Goal: Task Accomplishment & Management: Use online tool/utility

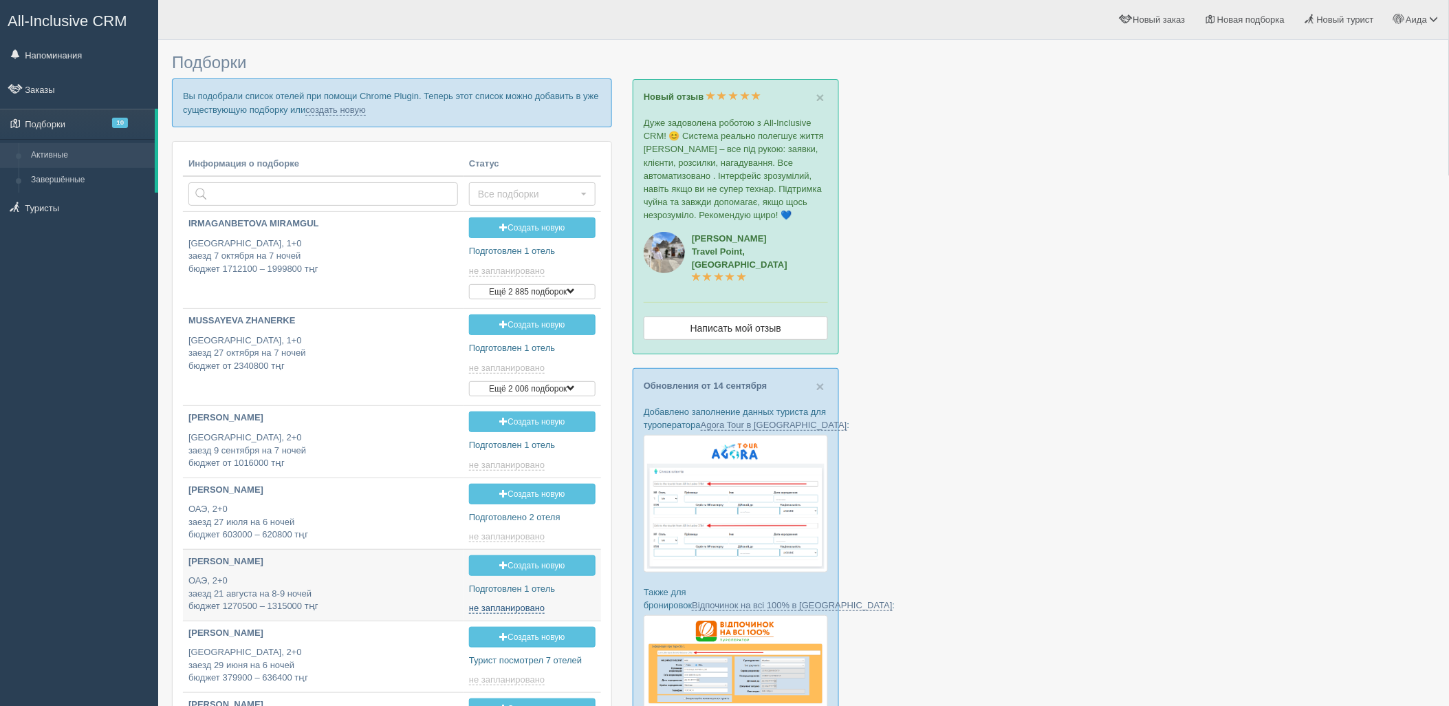
type input "[DATE] 13:00"
type input "[DATE] 13:20"
type input "[DATE] 18:25"
type input "[DATE] 14:50"
click at [325, 108] on link "создать новую" at bounding box center [335, 110] width 61 height 11
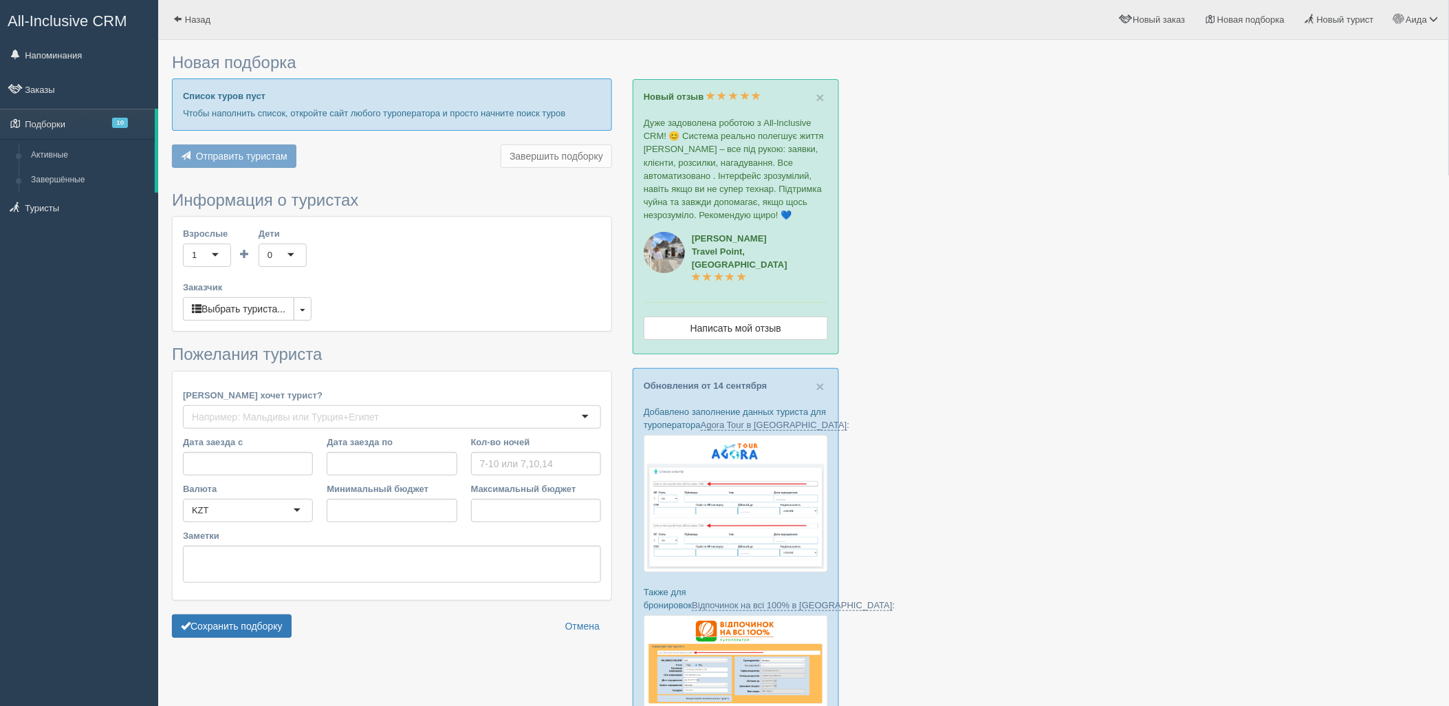
type input "5"
type input "1814900"
type input "2164800"
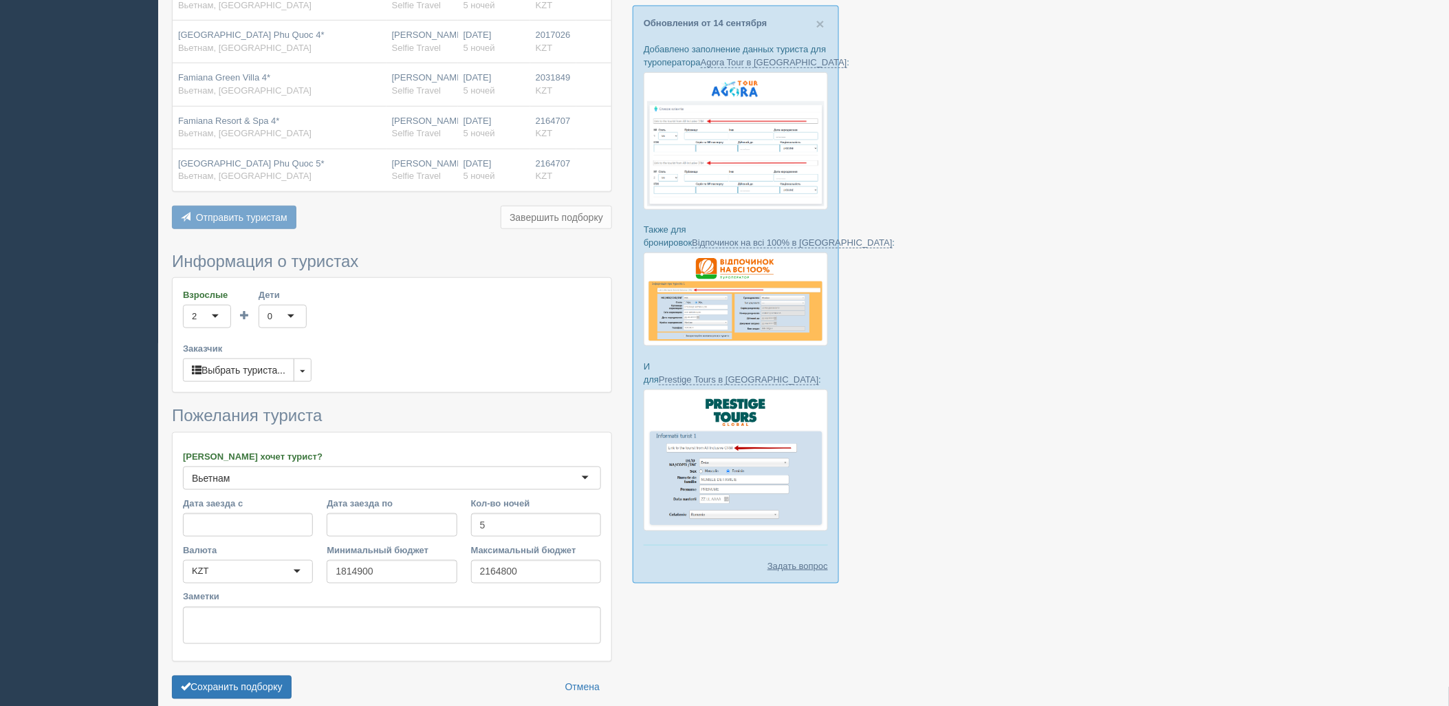
scroll to position [426, 0]
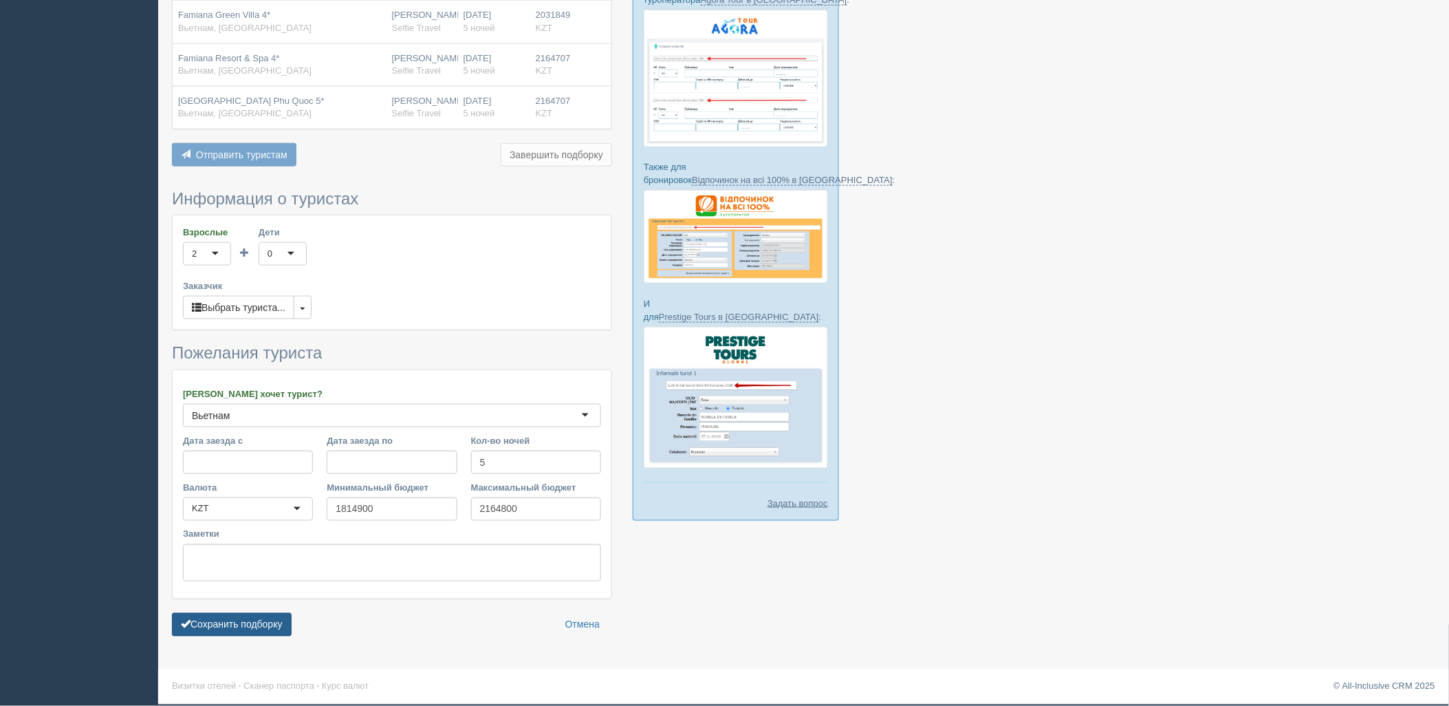
click at [280, 616] on button "Сохранить подборку" at bounding box center [232, 624] width 120 height 23
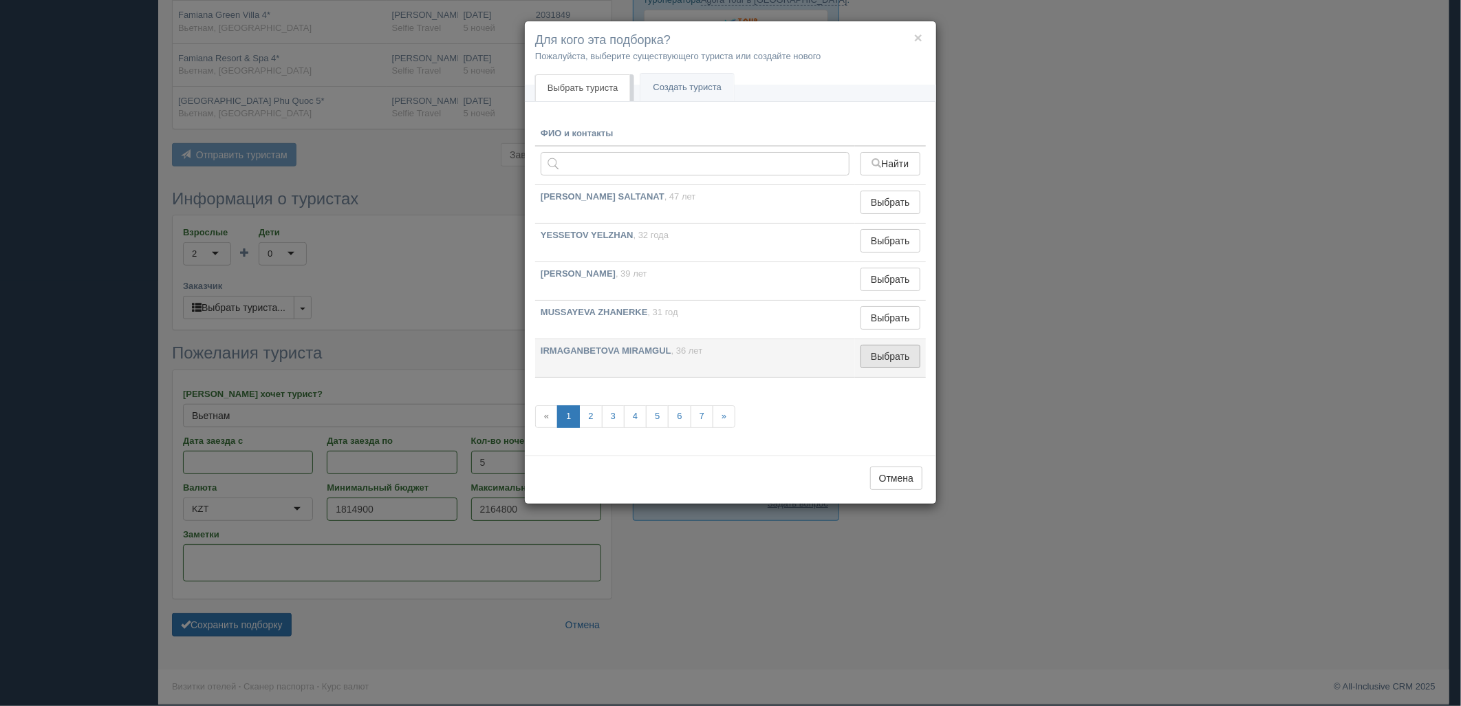
click at [910, 354] on button "Выбрать" at bounding box center [890, 356] width 60 height 23
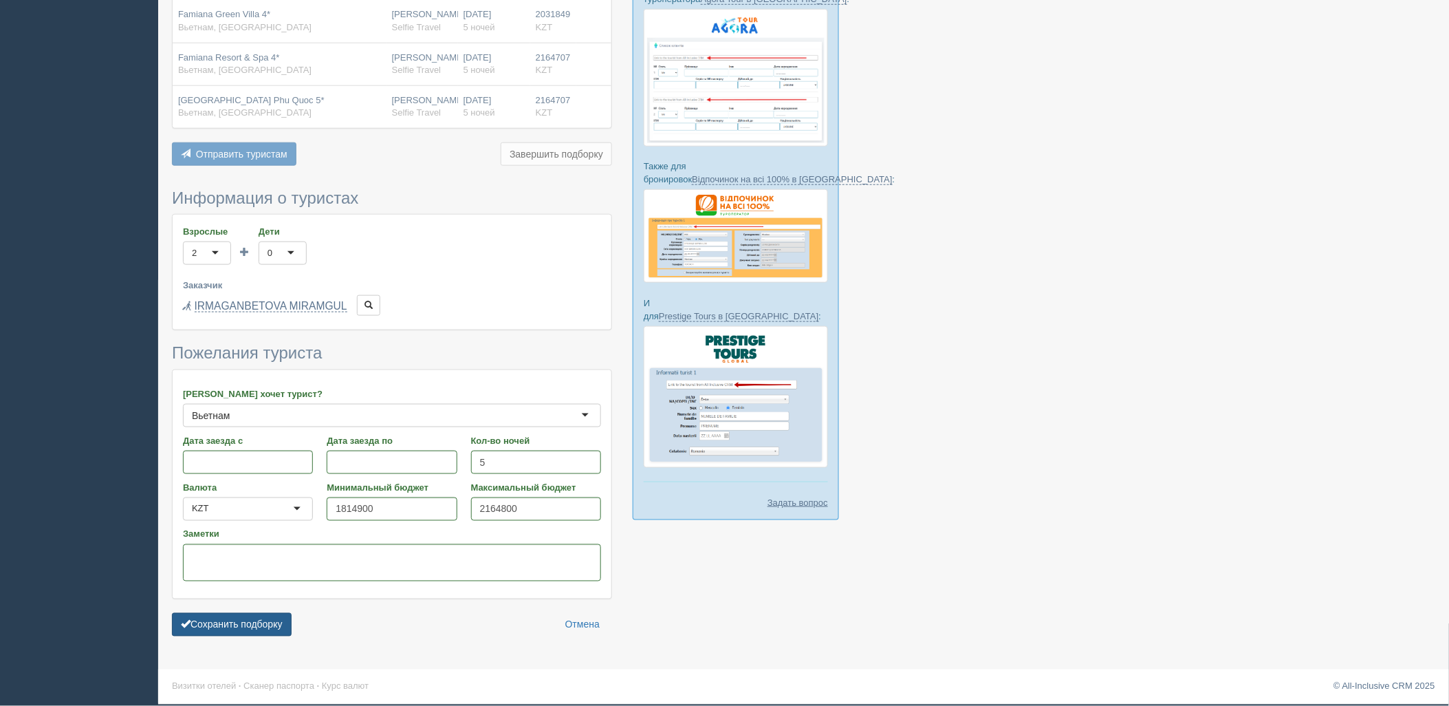
drag, startPoint x: 225, startPoint y: 618, endPoint x: 267, endPoint y: 633, distance: 44.8
click at [225, 619] on button "Сохранить подборку" at bounding box center [232, 624] width 120 height 23
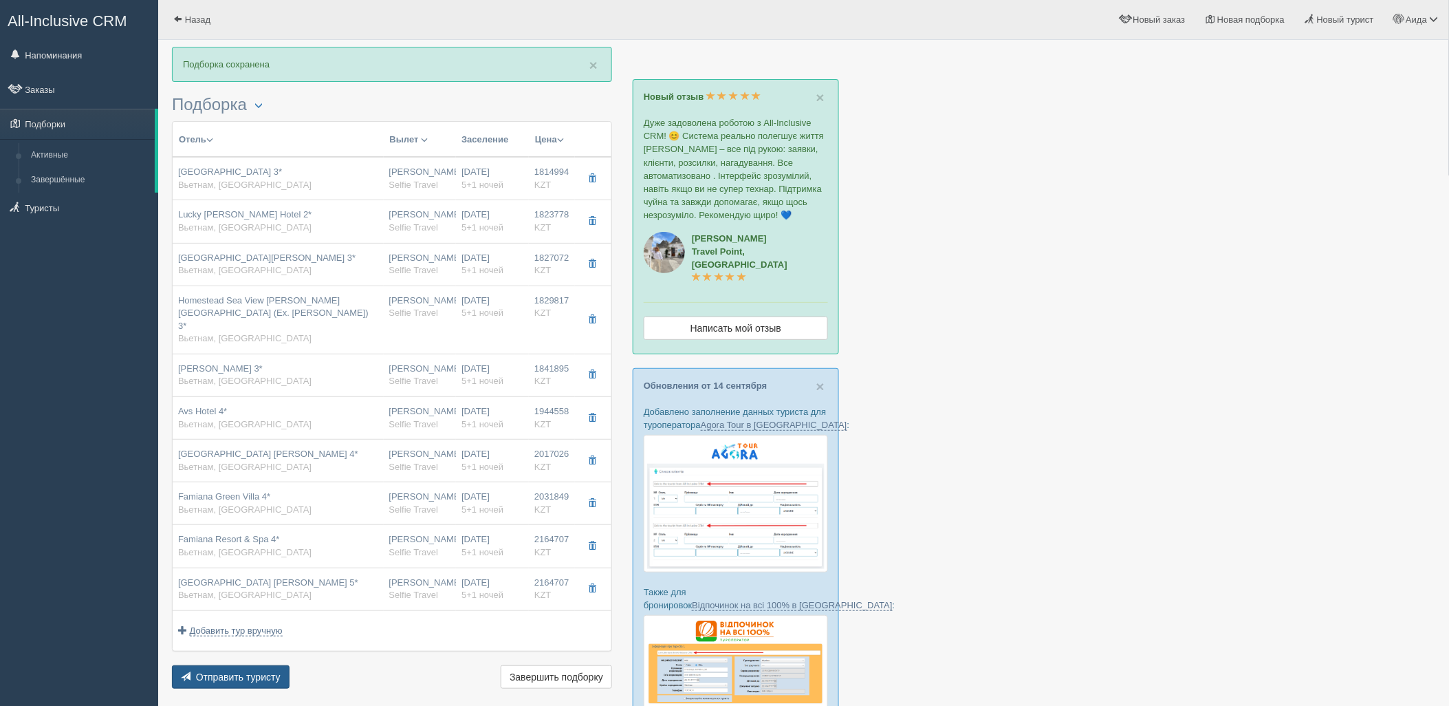
click at [255, 671] on span "Отправить туристу" at bounding box center [238, 676] width 85 height 11
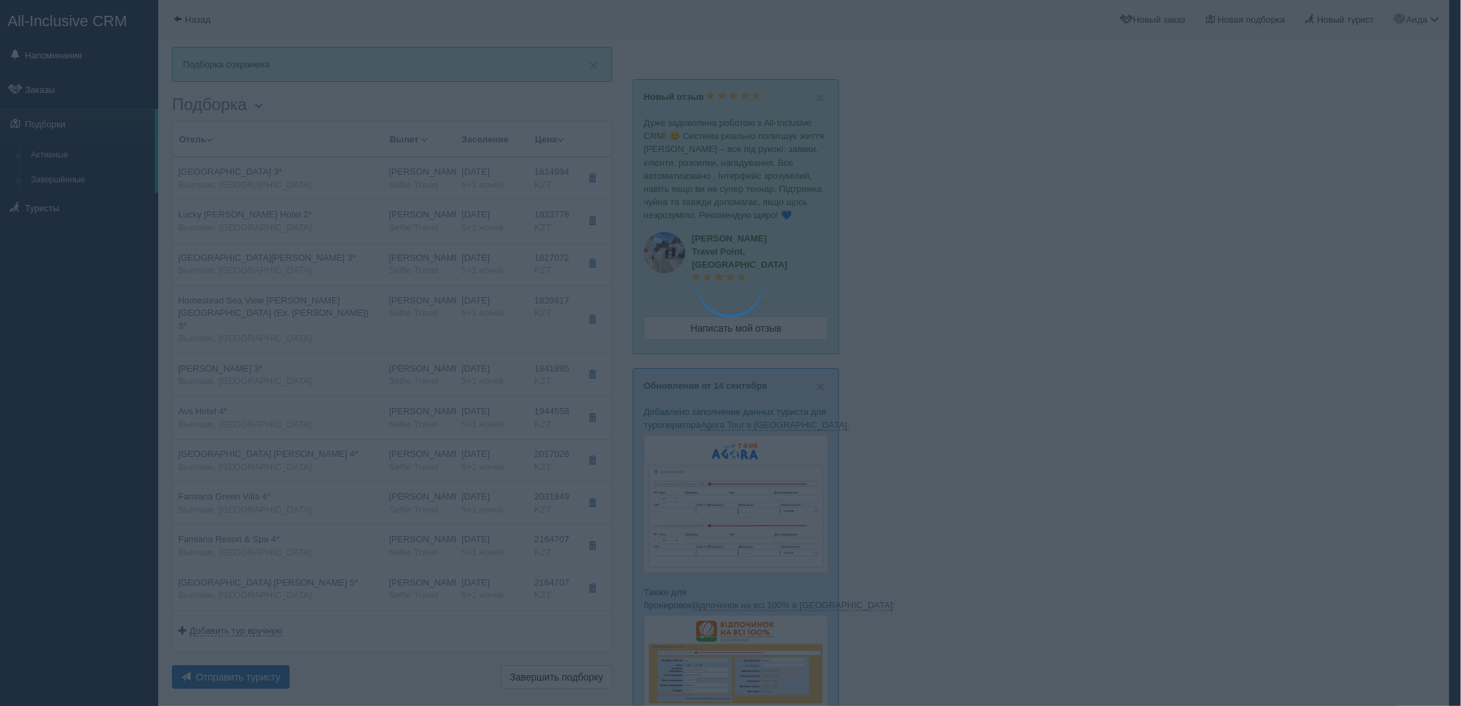
type textarea "🌞 Добрый день! Предлагаем Вам рассмотреть следующие варианты: 🌎 Вьетнам, Фукуок…"
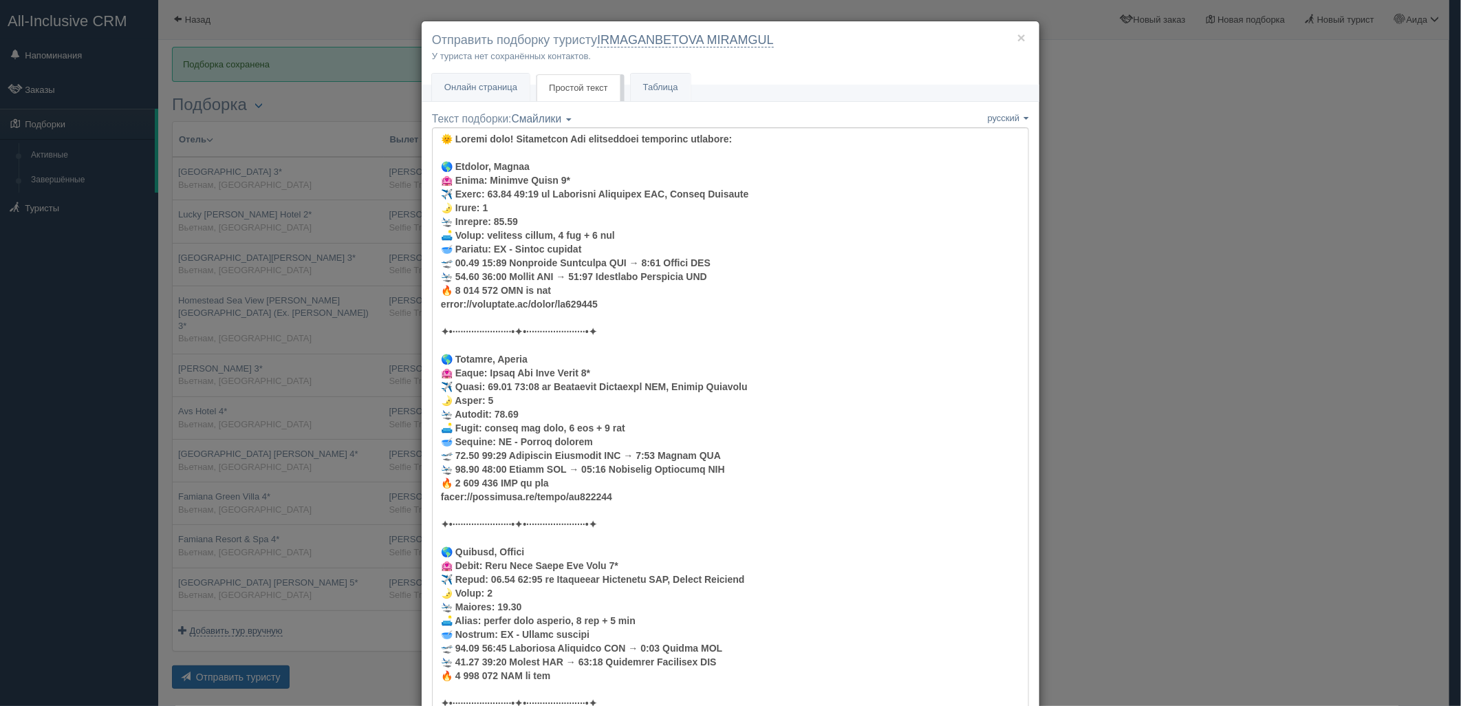
click at [496, 72] on div "× Отправить подборку туристу IRMAGANBETOVA MIRAMGUL У туриста нет сохранённых к…" at bounding box center [731, 53] width 618 height 64
click at [499, 87] on span "Онлайн страница" at bounding box center [480, 87] width 73 height 10
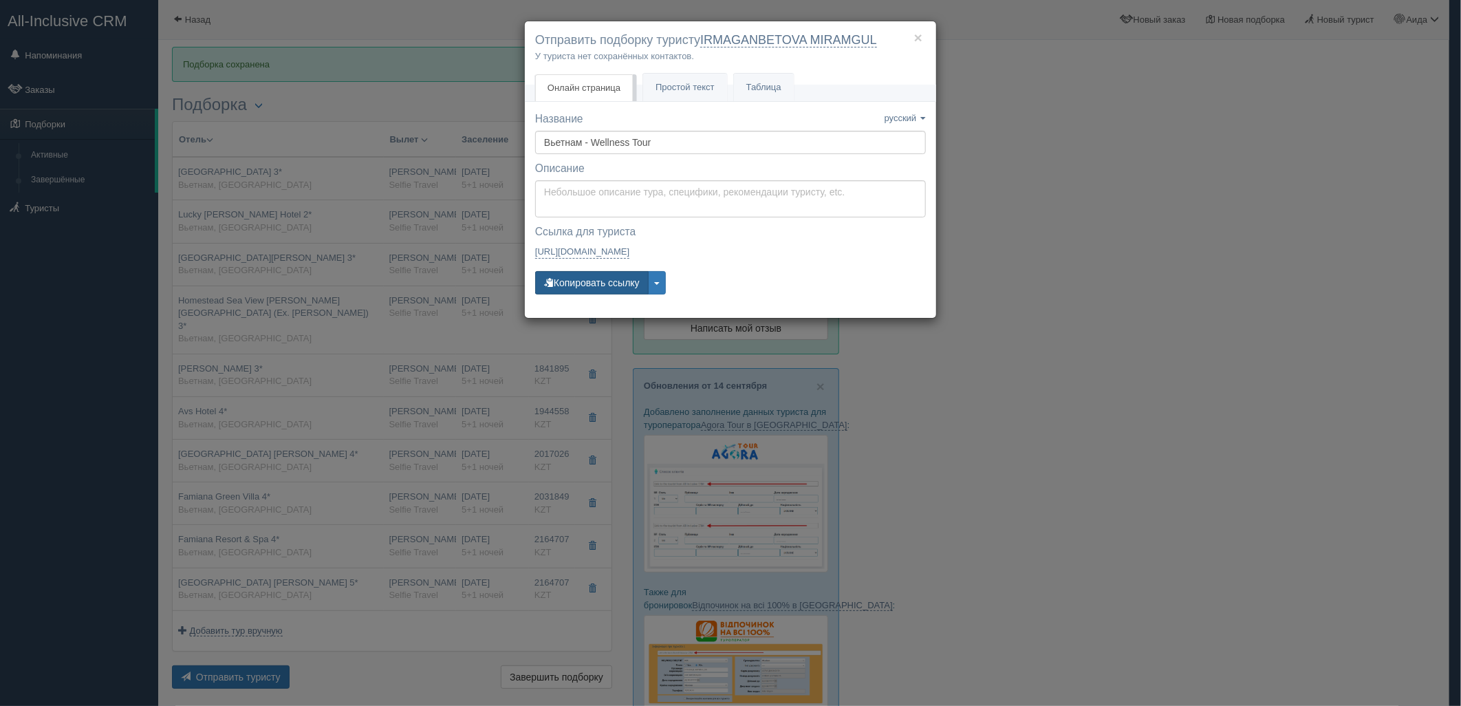
click at [593, 289] on button "Копировать ссылку" at bounding box center [591, 282] width 113 height 23
click at [579, 283] on button "Копировать ссылку" at bounding box center [591, 282] width 113 height 23
click at [1099, 279] on div "× Отправить подборку туристу IRMAGANBETOVA MIRAMGUL У туриста нет сохранённых к…" at bounding box center [730, 353] width 1461 height 706
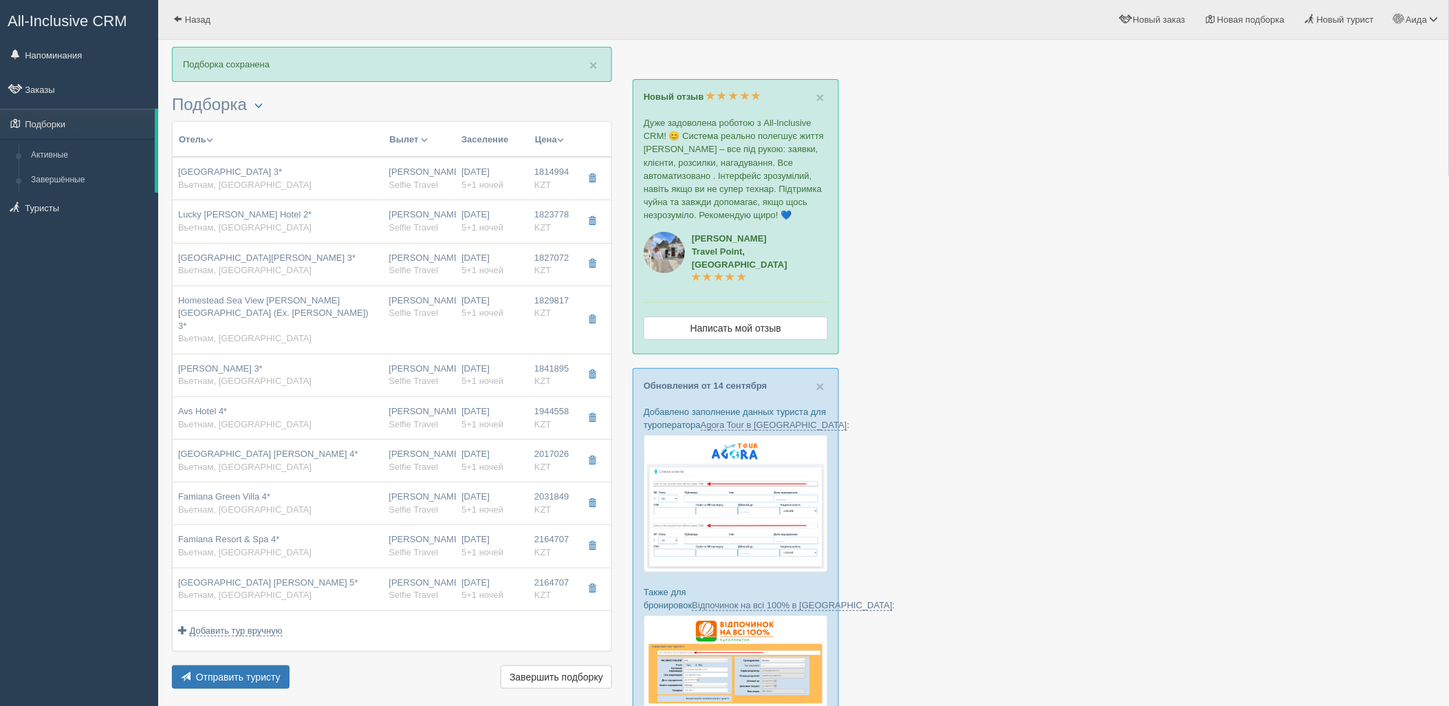
click at [463, 170] on div "02.02.2026 5+1 ночей" at bounding box center [493, 178] width 62 height 25
type input "Stellar Hotel 3*"
type input "https://tophotels.ru/hotel/al322964"
type input "Вьетнам"
type input "Фукуок"
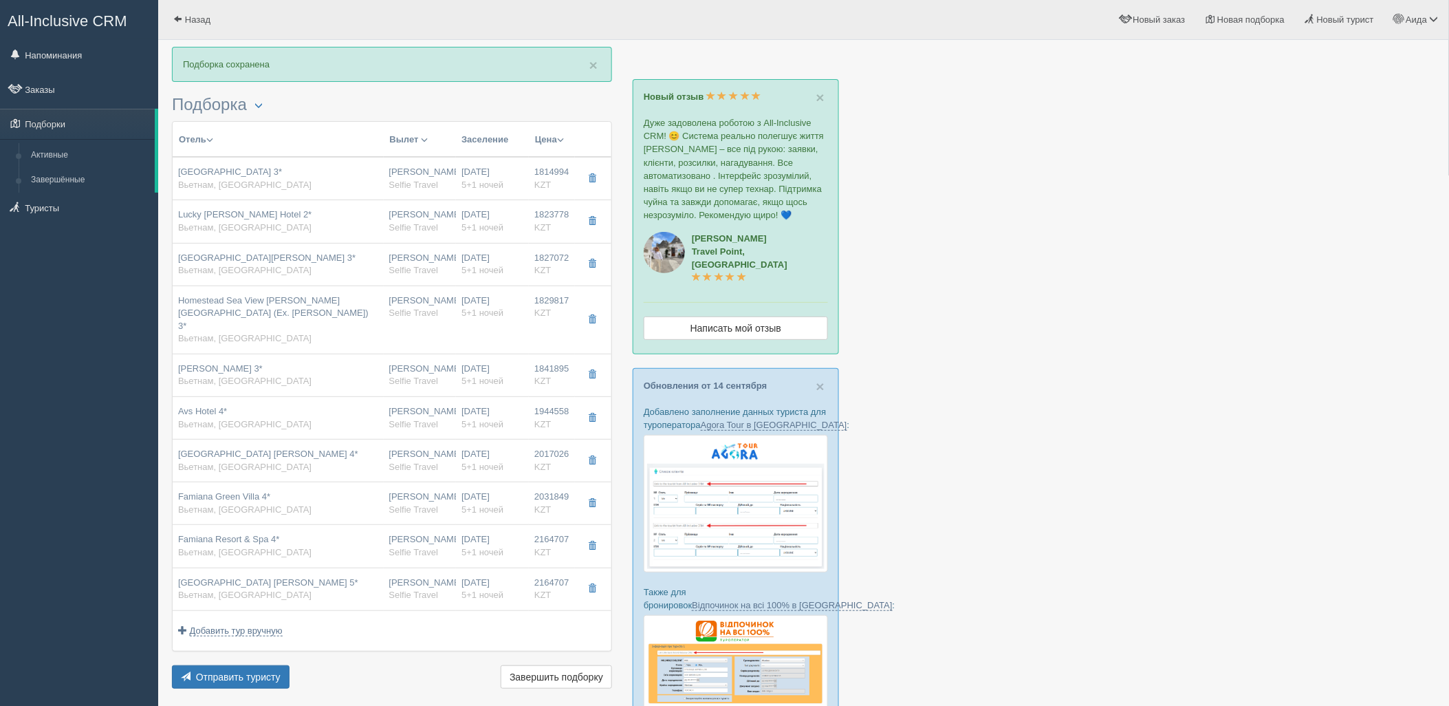
type input "1814994.00"
type input "[PERSON_NAME]"
type input "Фукуок PQC"
type input "22:00"
type input "07:30"
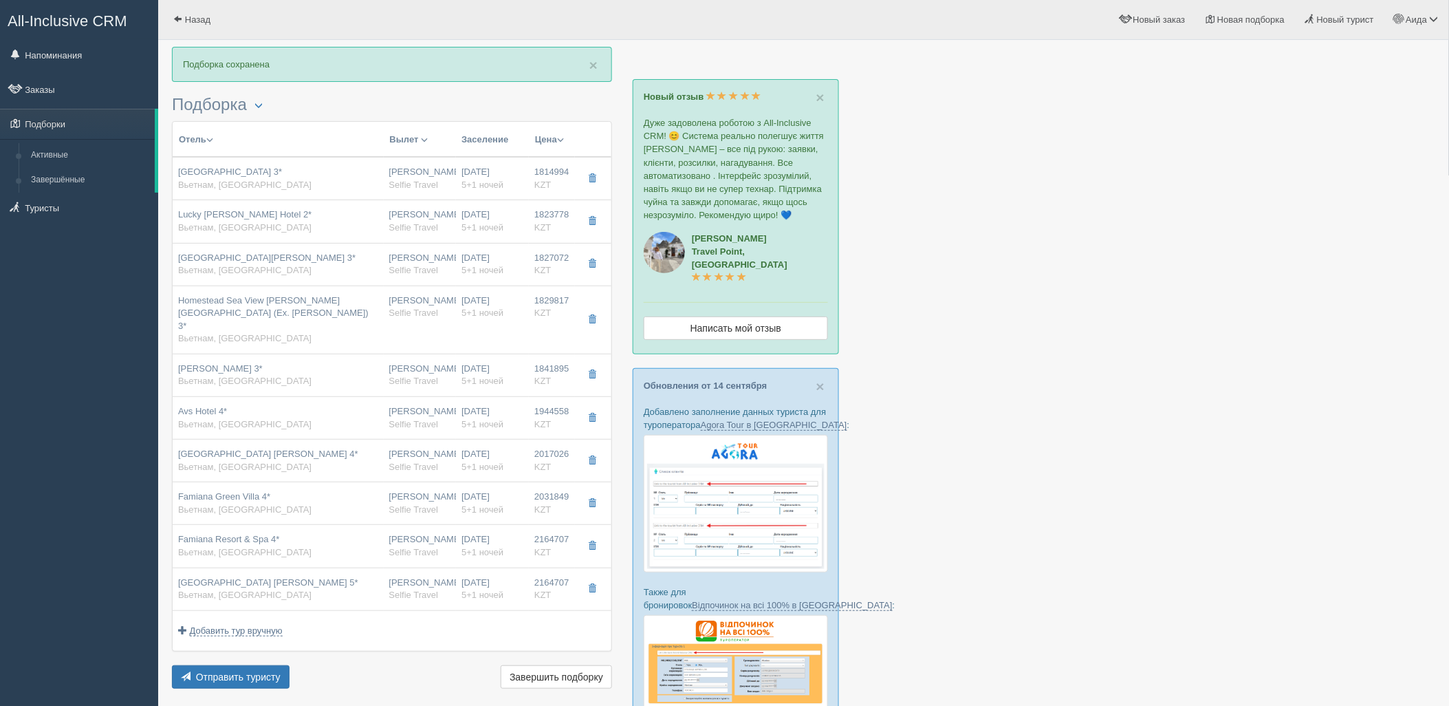
type input "Sunday Airlines"
type input "11:30"
type input "19:30"
type input "5+1"
type input "superior triple"
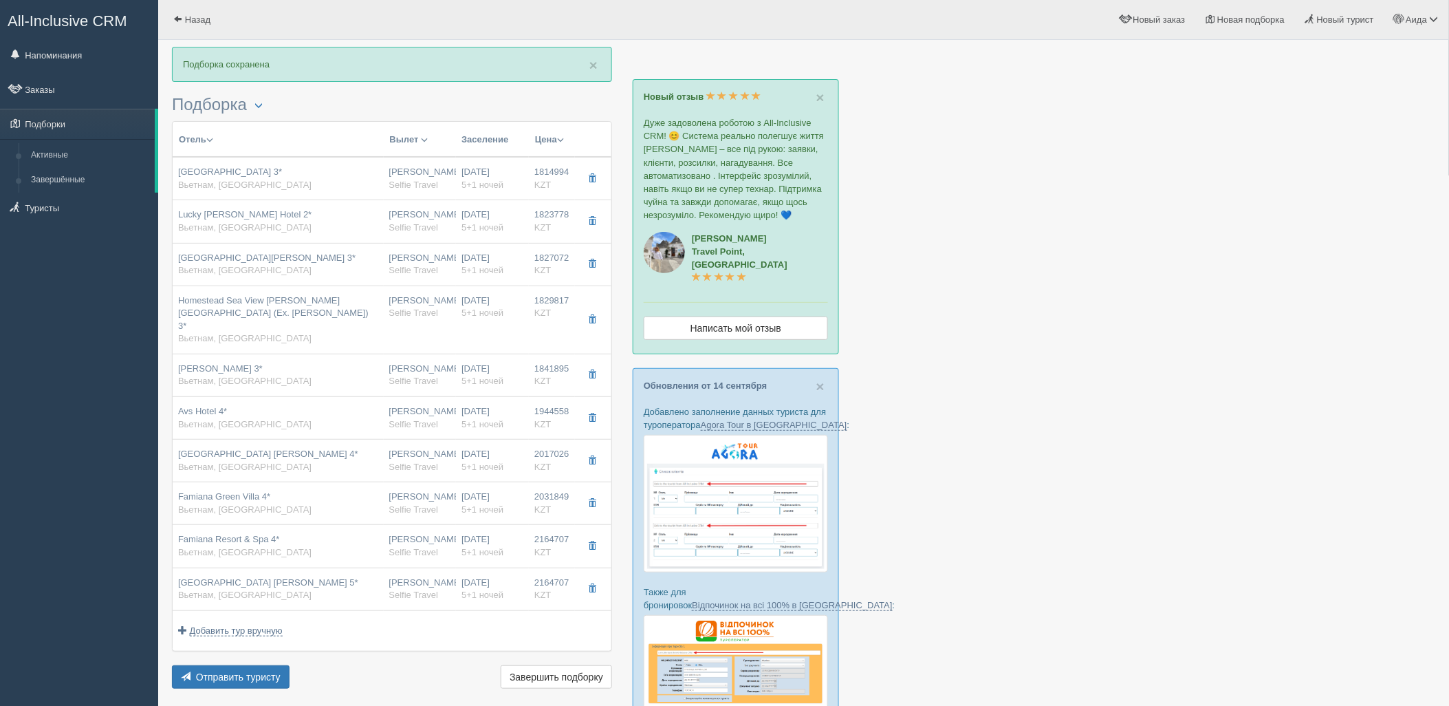
type input "BB - Только завтрак"
type input "Selfie Travel"
type input "https://tourvisor.ru/countries#!/hotel=stellar-hotel"
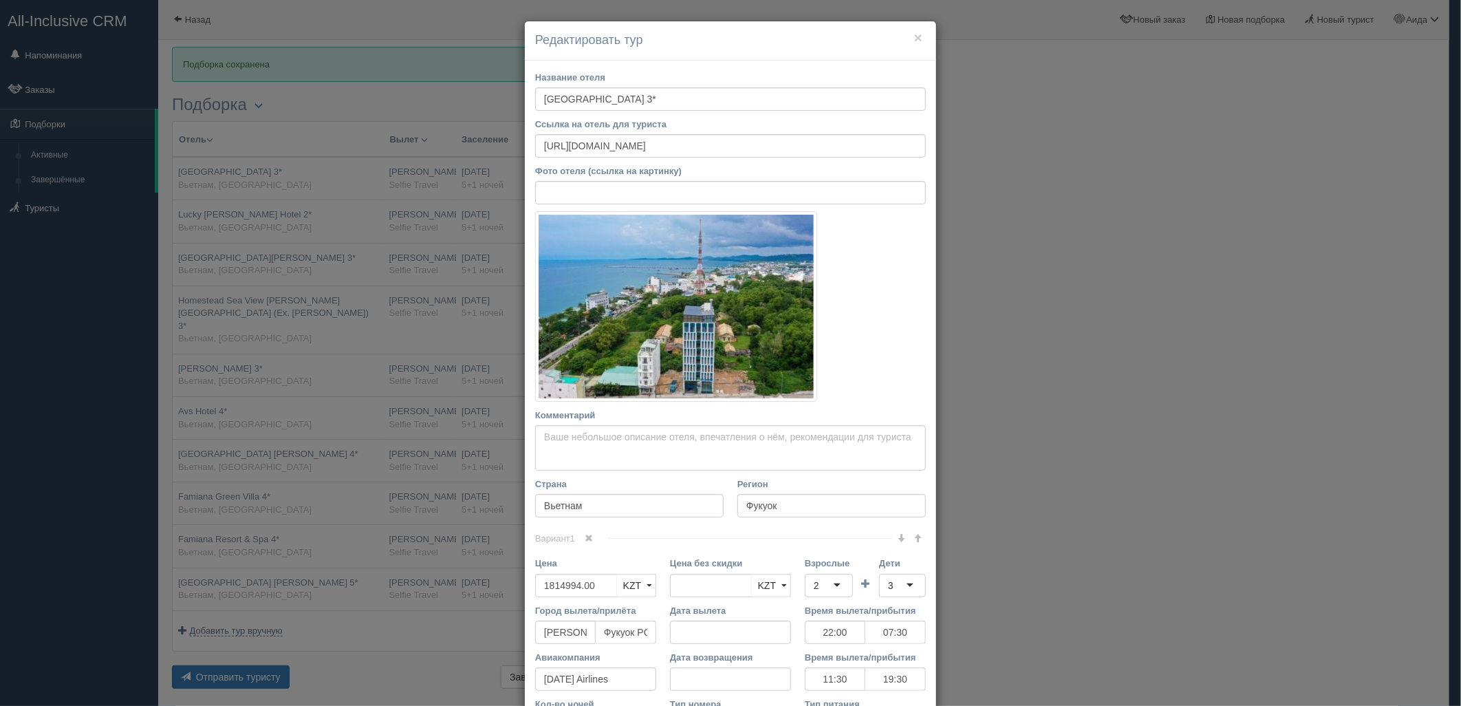
drag, startPoint x: 1393, startPoint y: 340, endPoint x: 932, endPoint y: 370, distance: 461.8
click at [1393, 340] on div "× Редактировать тур Название отеля Stellar Hotel 3* Ссылка на отель для туриста…" at bounding box center [730, 353] width 1461 height 706
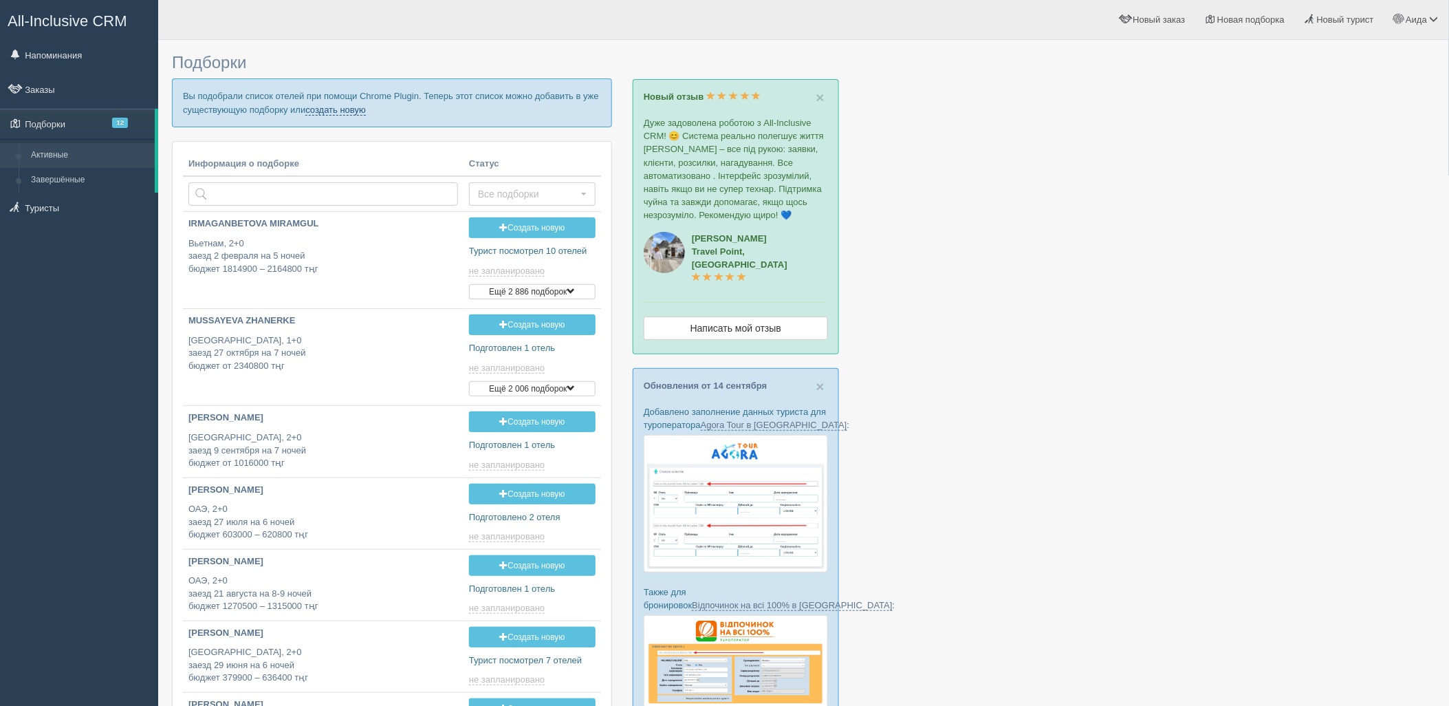
click at [334, 107] on link "создать новую" at bounding box center [335, 110] width 61 height 11
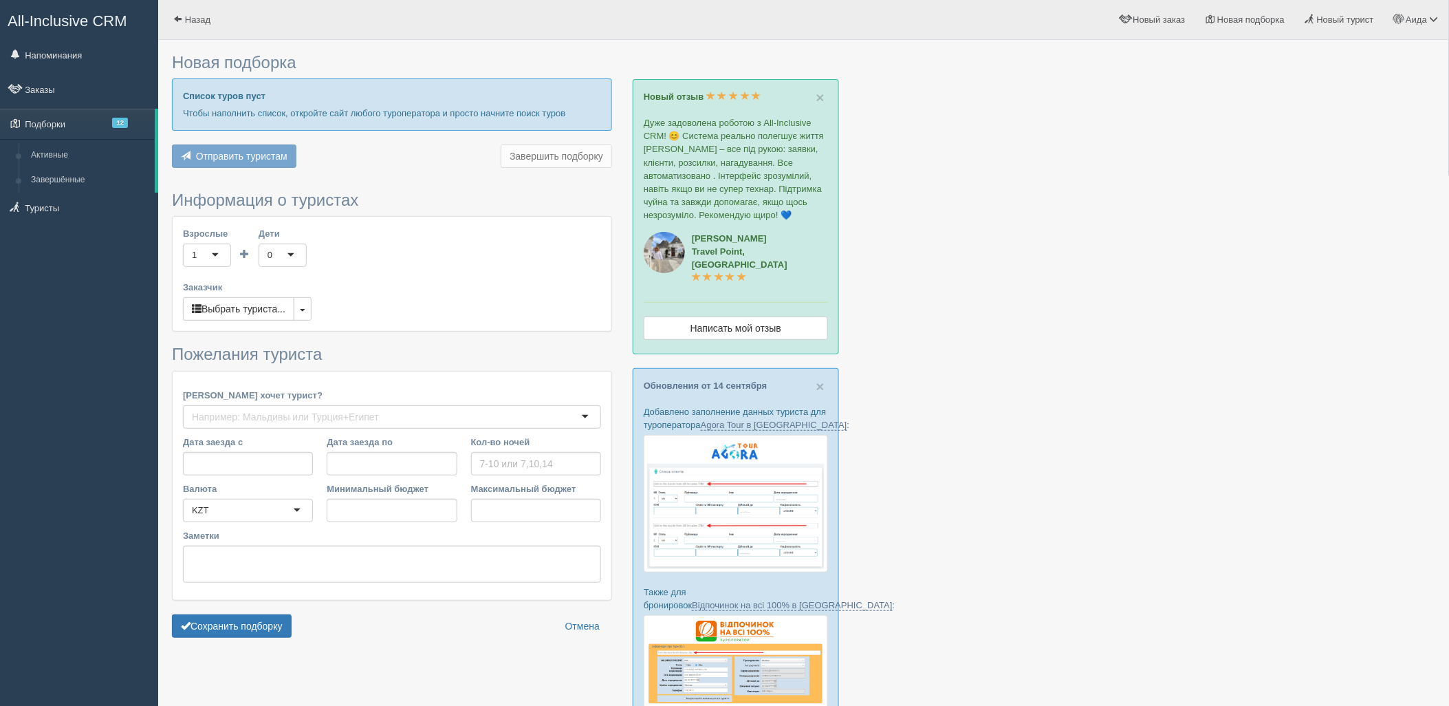
type input "6-7"
type input "380800"
type input "1914000"
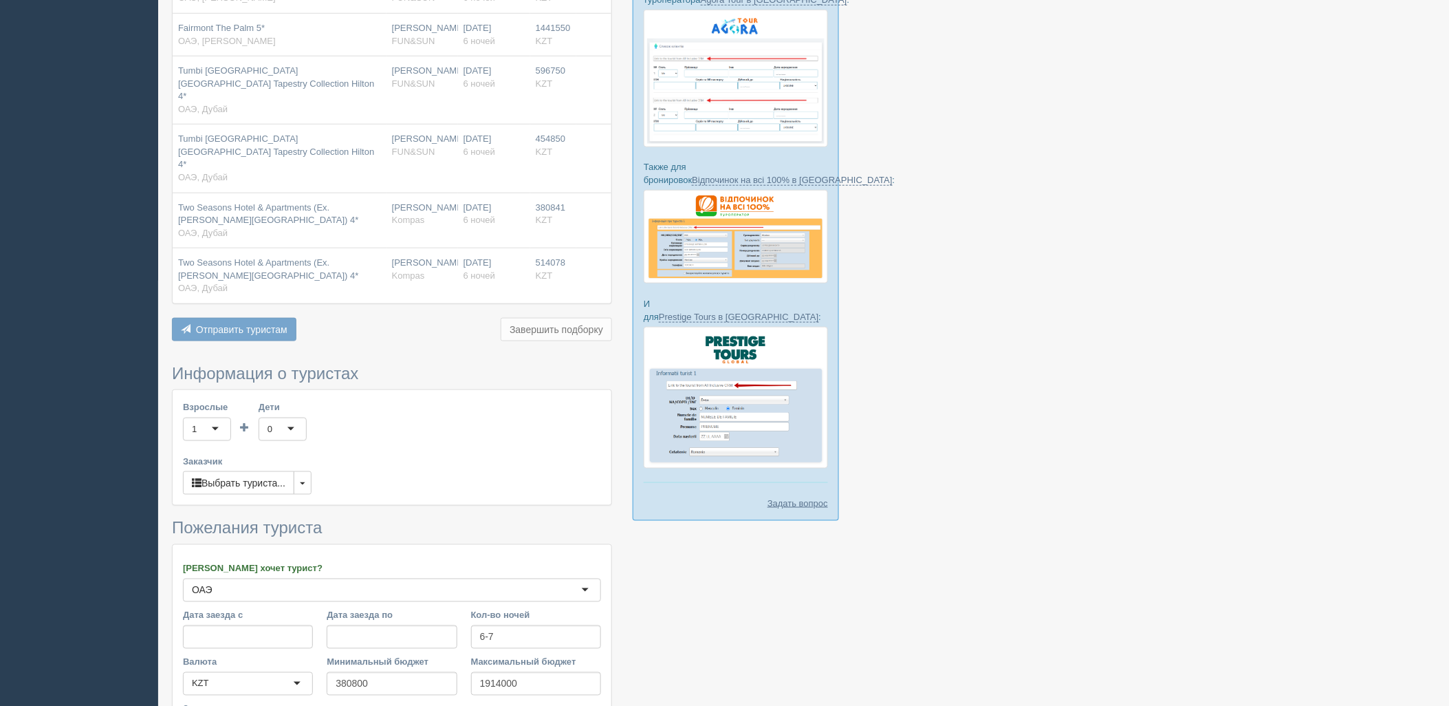
scroll to position [550, 0]
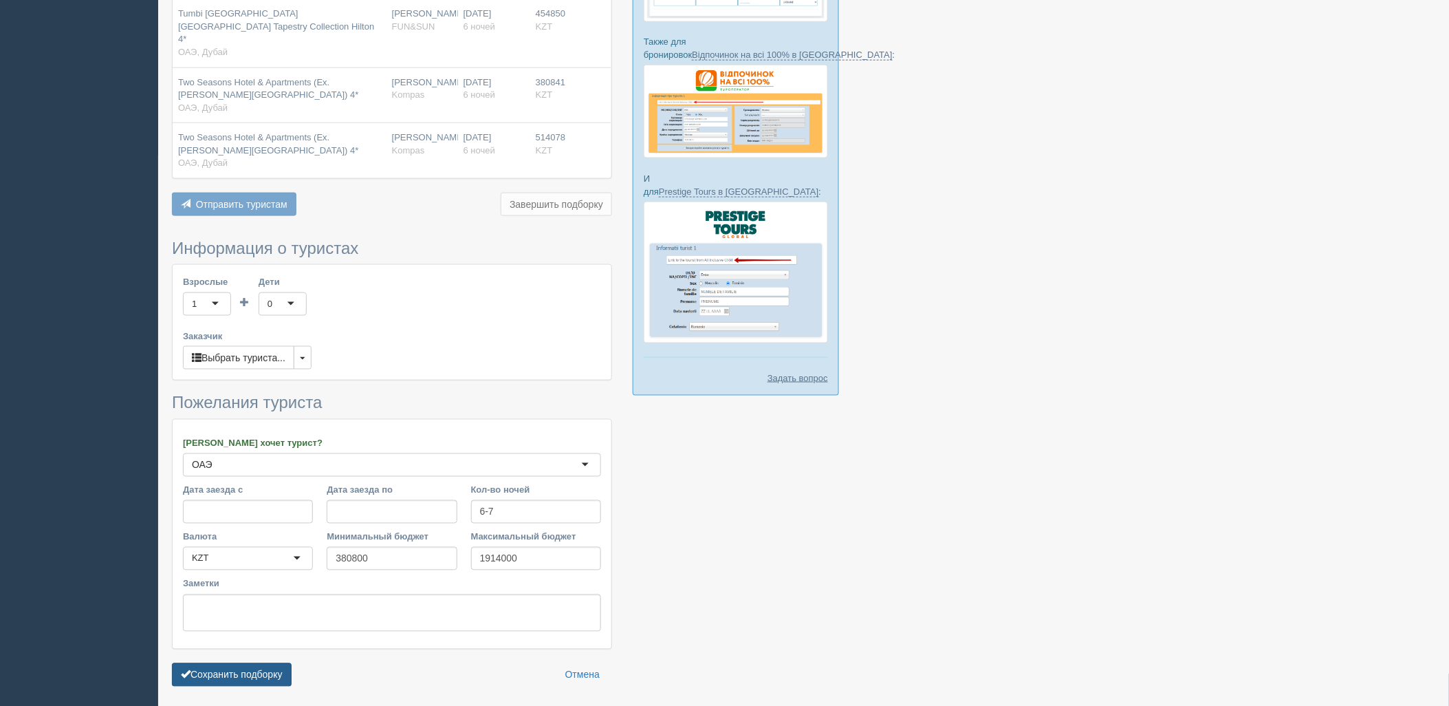
click at [253, 663] on button "Сохранить подборку" at bounding box center [232, 674] width 120 height 23
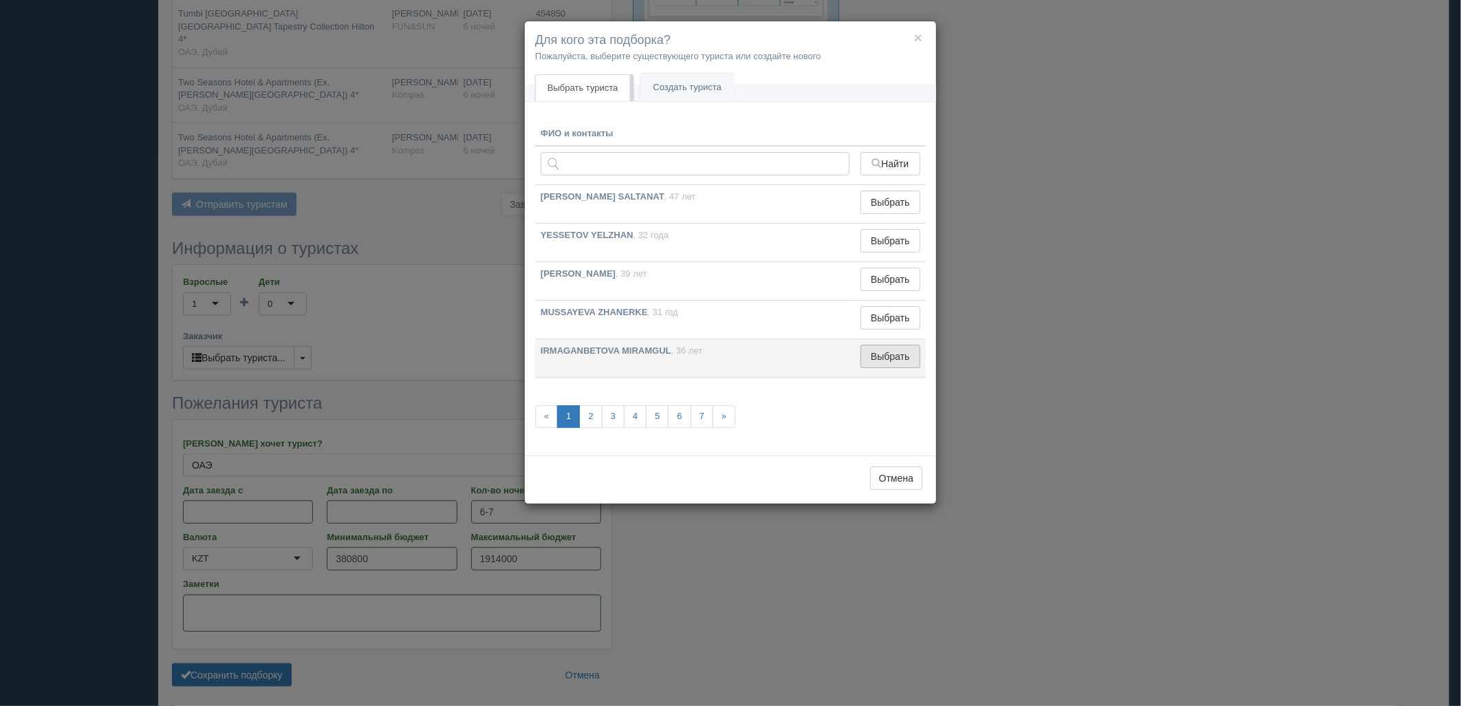
click at [883, 361] on button "Выбрать" at bounding box center [890, 356] width 60 height 23
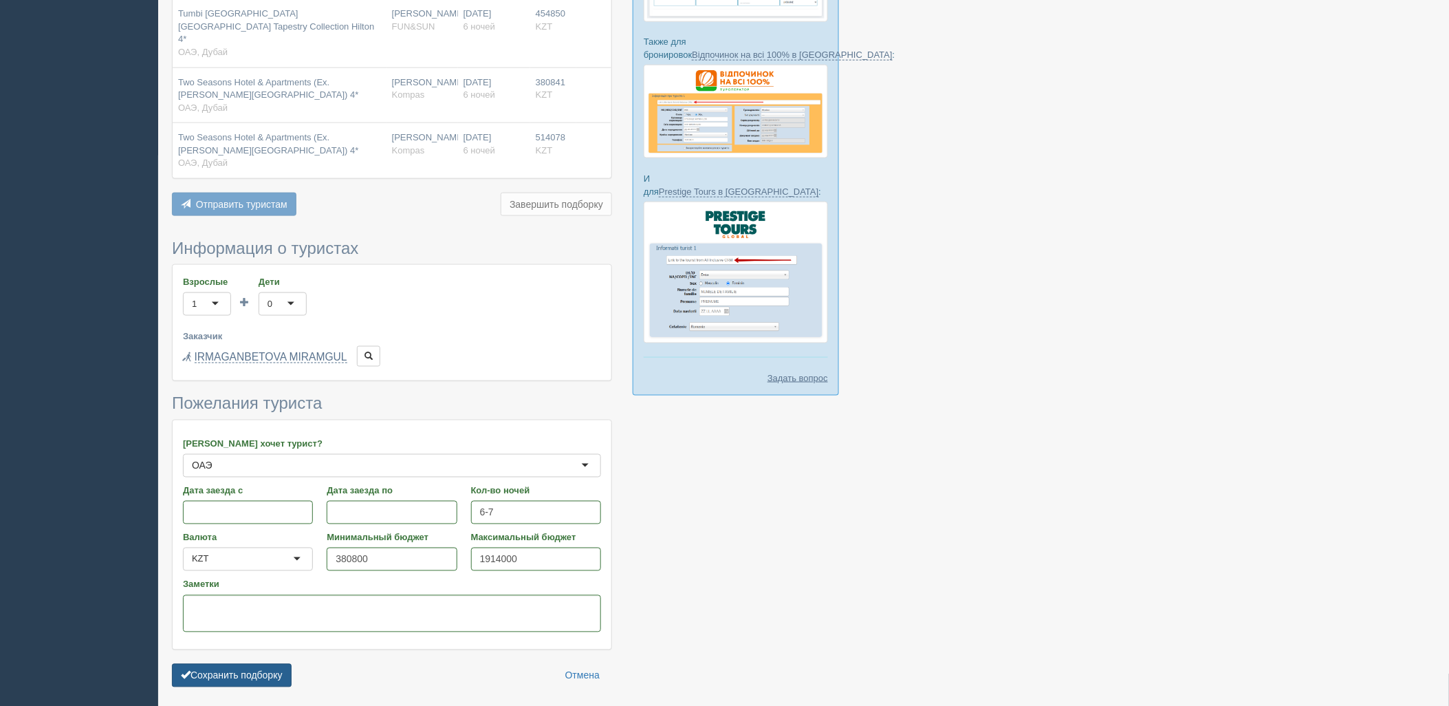
click at [232, 664] on button "Сохранить подборку" at bounding box center [232, 675] width 120 height 23
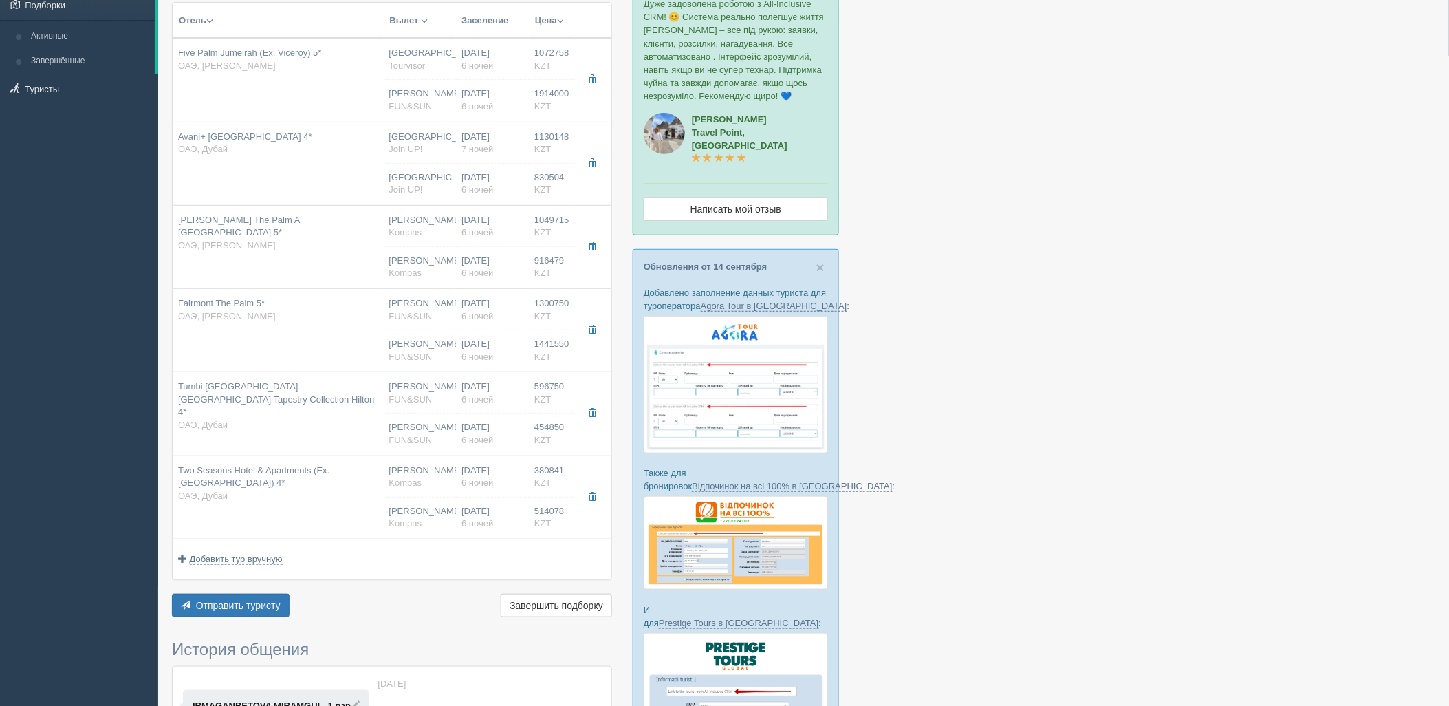
scroll to position [189, 0]
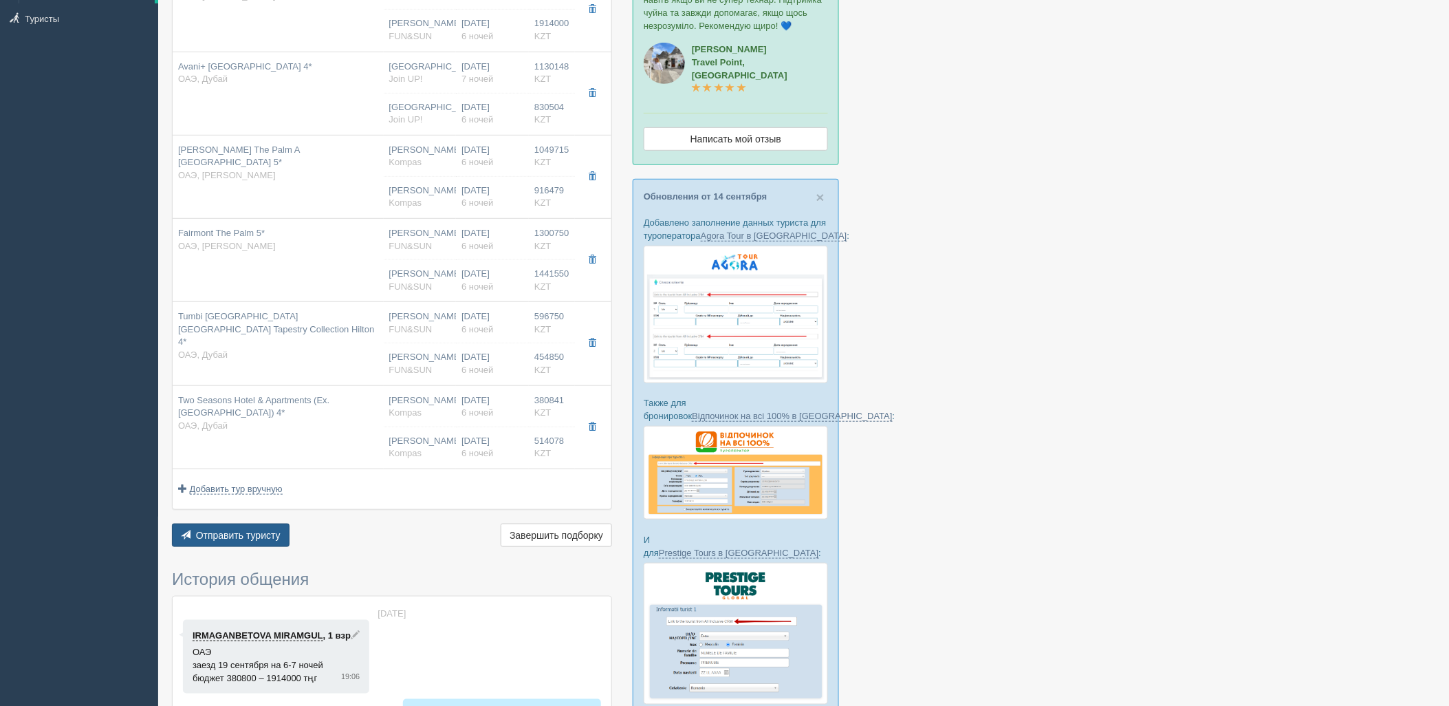
click at [284, 538] on button "Отправить туристу Отправить" at bounding box center [231, 534] width 118 height 23
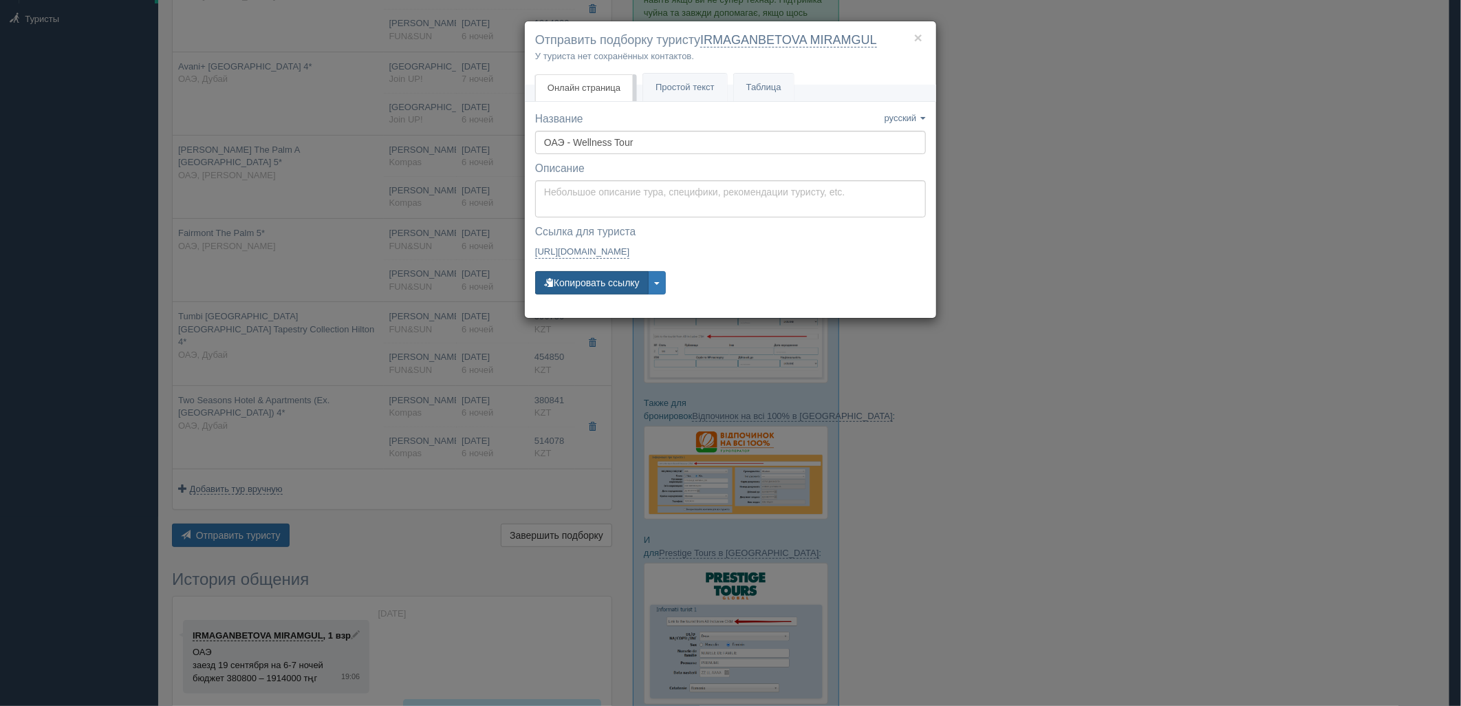
click at [619, 289] on button "Копировать ссылку" at bounding box center [591, 282] width 113 height 23
click at [1157, 369] on div "× Отправить подборку туристу IRMAGANBETOVA MIRAMGUL У туриста нет сохранённых к…" at bounding box center [730, 353] width 1461 height 706
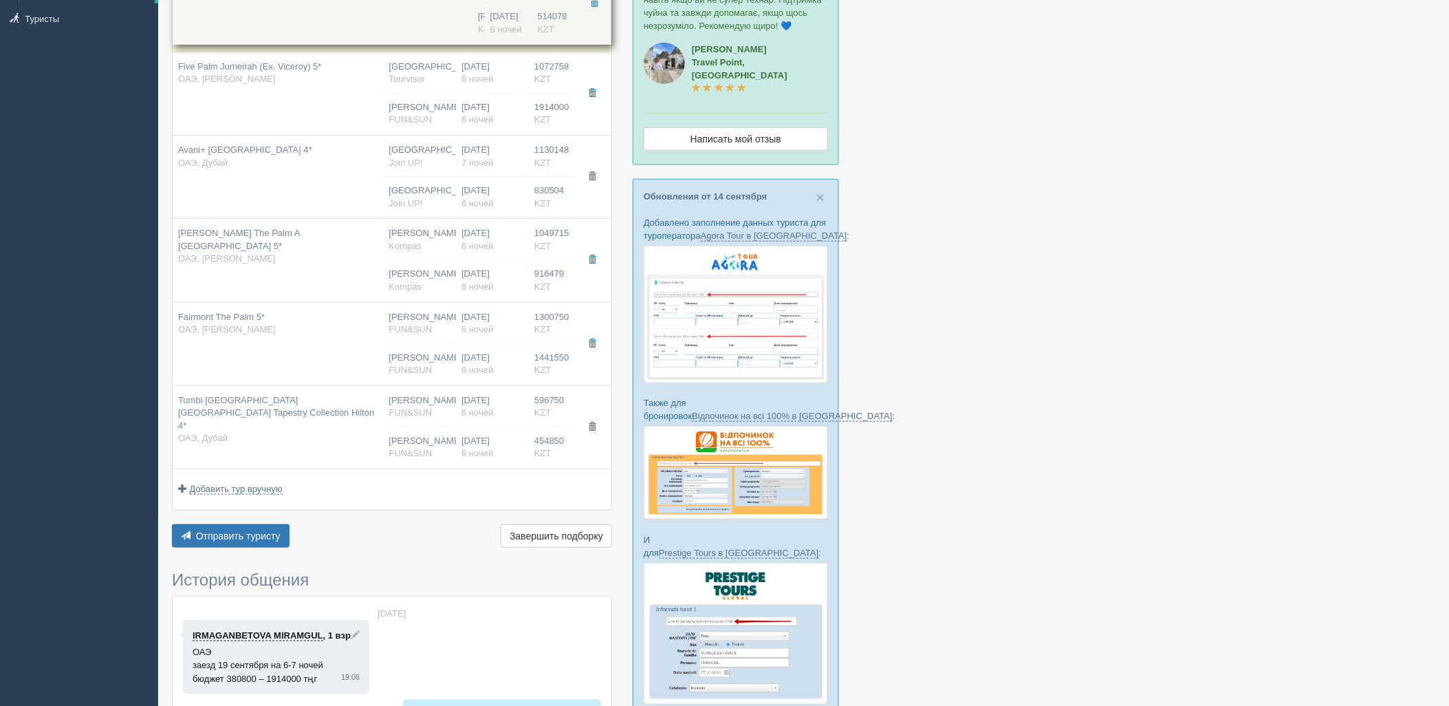
drag, startPoint x: 487, startPoint y: 432, endPoint x: 506, endPoint y: 4, distance: 428.2
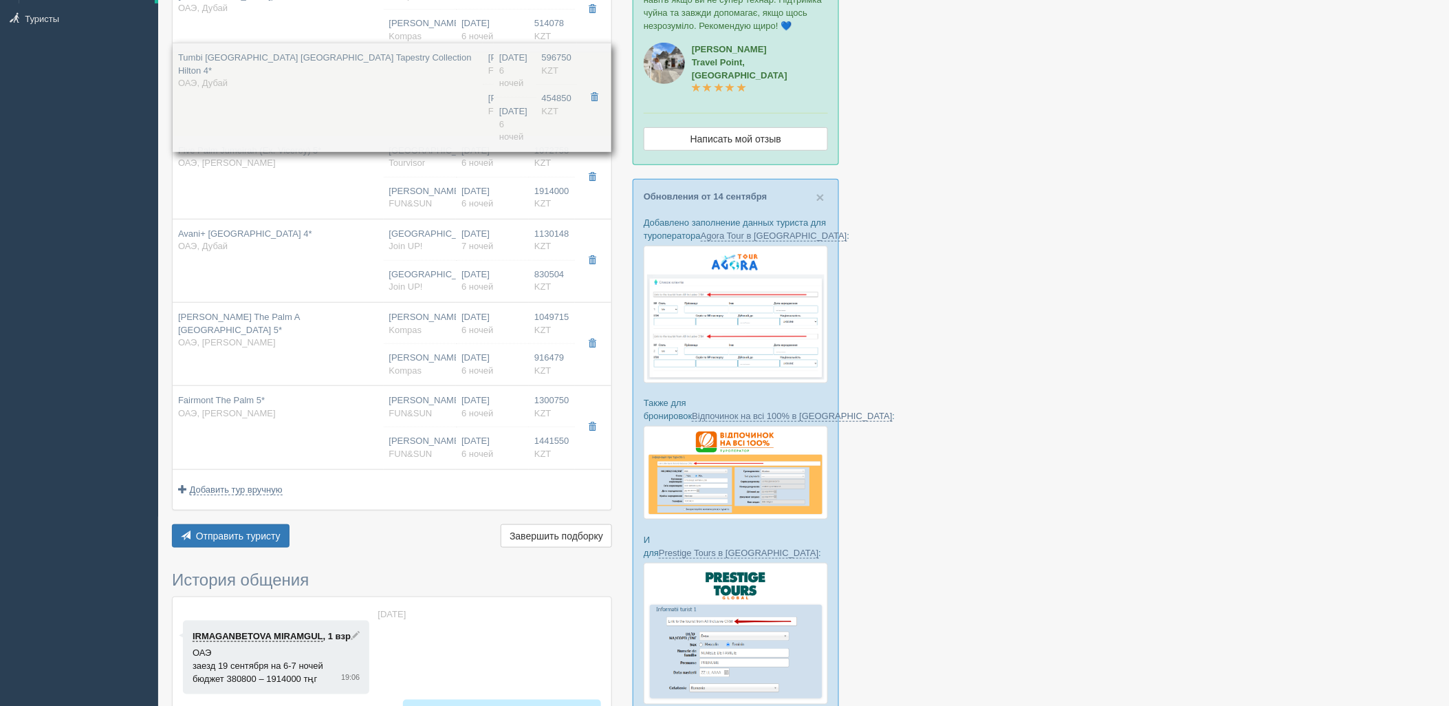
drag, startPoint x: 516, startPoint y: 420, endPoint x: 538, endPoint y: 54, distance: 367.3
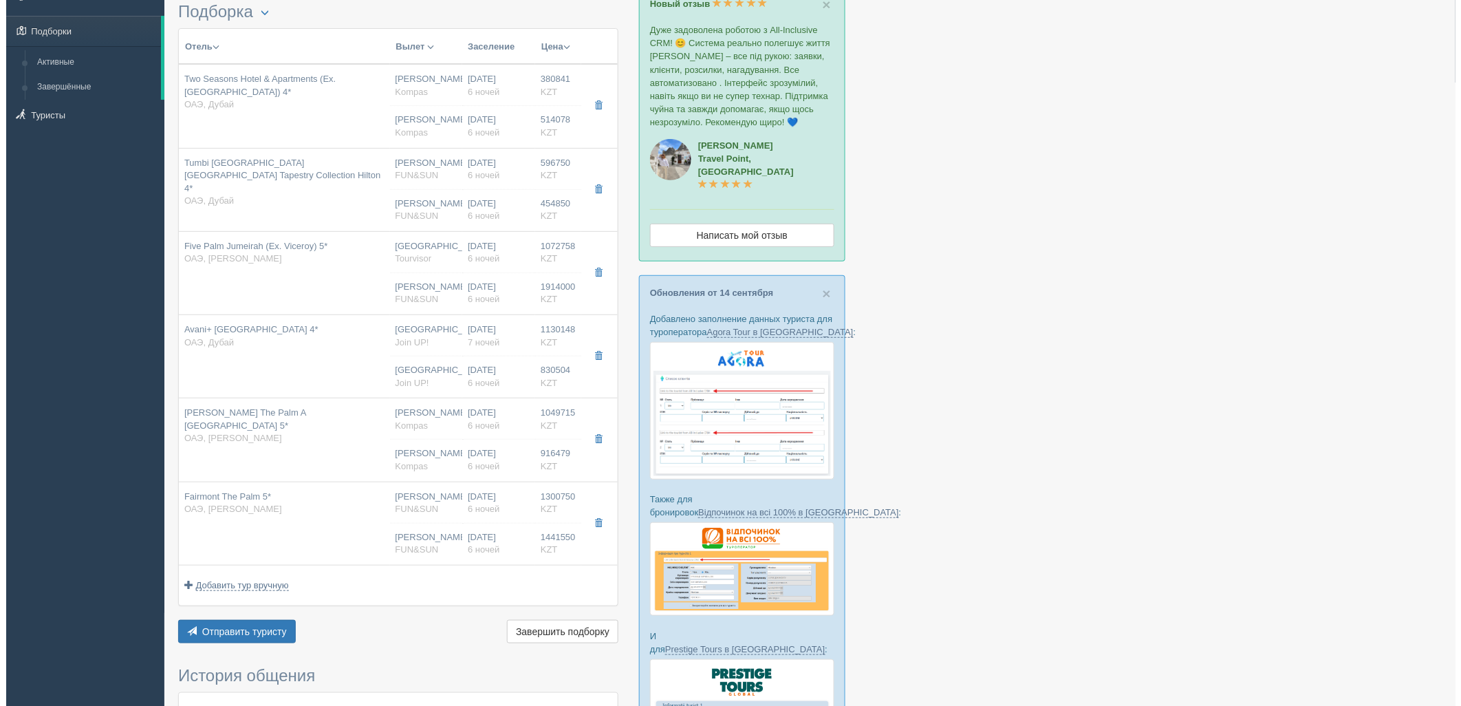
scroll to position [76, 0]
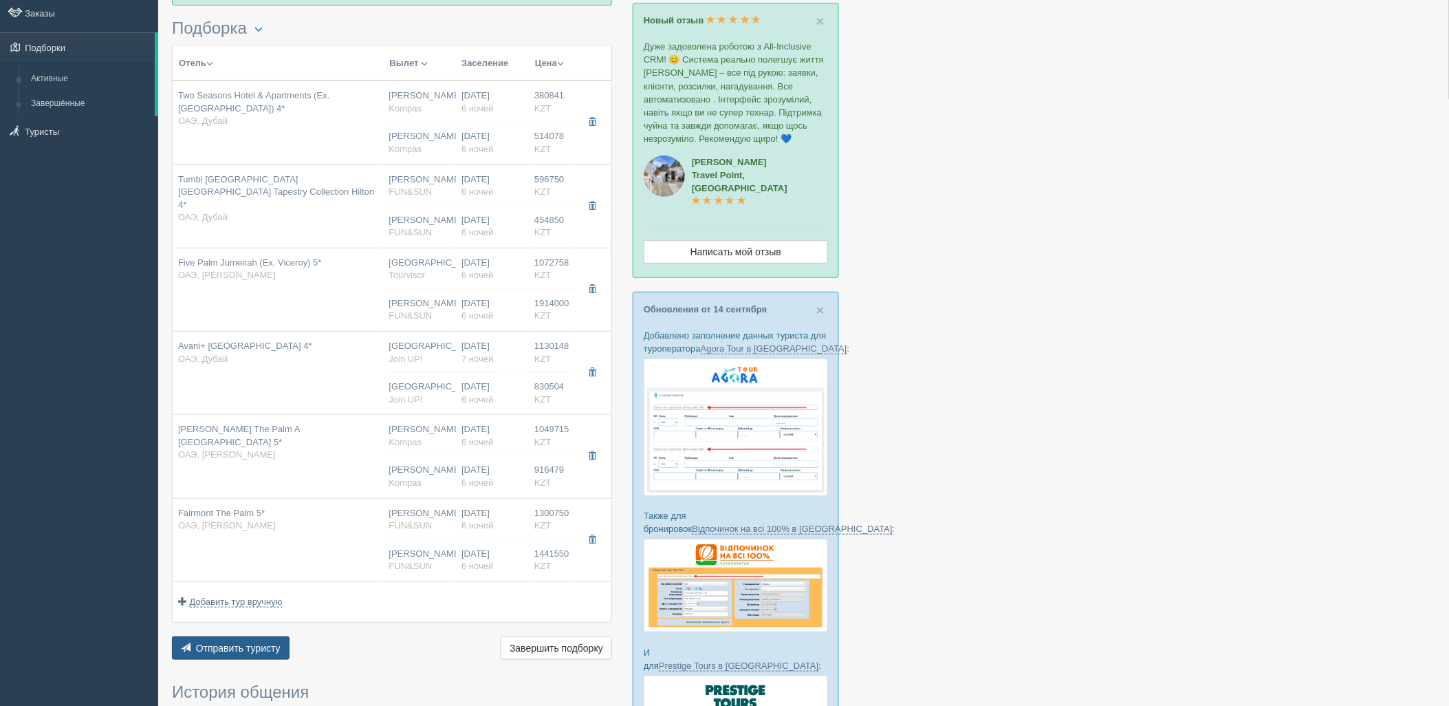
click at [246, 658] on button "Отправить туристу Отправить" at bounding box center [231, 647] width 118 height 23
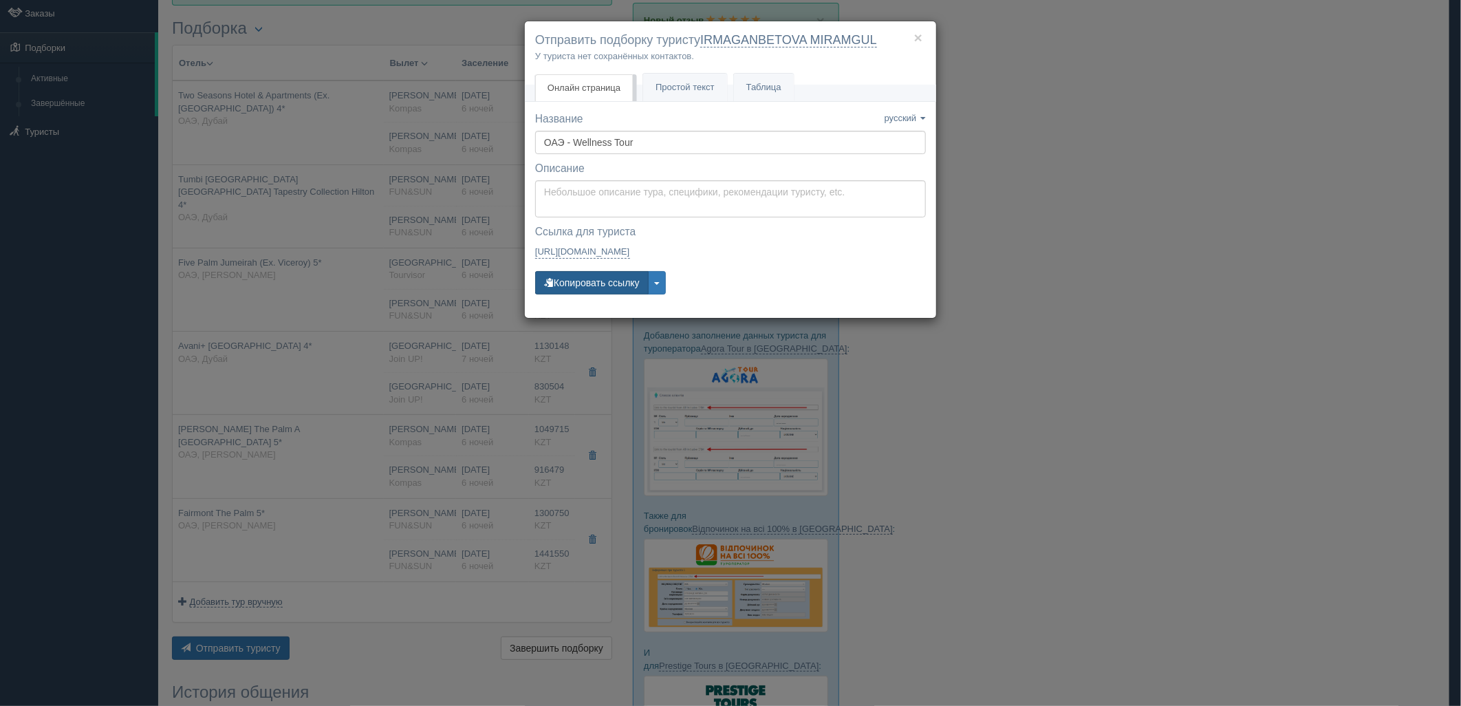
click at [596, 285] on button "Копировать ссылку" at bounding box center [591, 282] width 113 height 23
drag, startPoint x: 595, startPoint y: 287, endPoint x: 641, endPoint y: 291, distance: 46.2
click at [596, 289] on button "Копировать ссылку" at bounding box center [591, 282] width 113 height 23
